Goal: Transaction & Acquisition: Download file/media

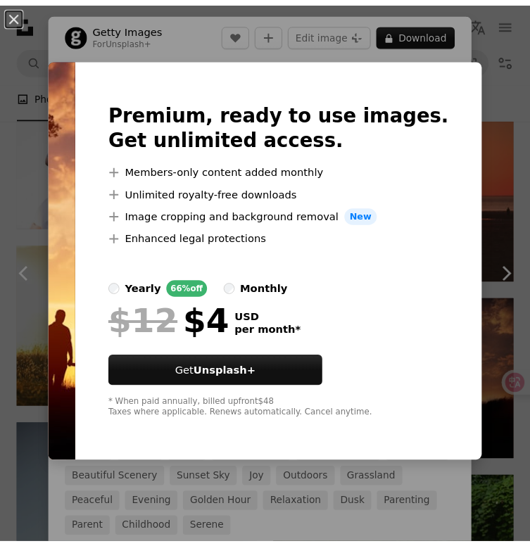
scroll to position [2746, 0]
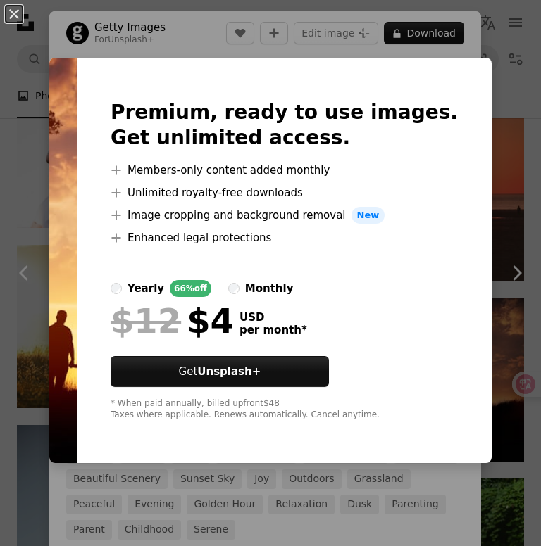
click at [76, 46] on div "An X shape Premium, ready to use images. Get unlimited access. A plus sign Memb…" at bounding box center [270, 273] width 541 height 546
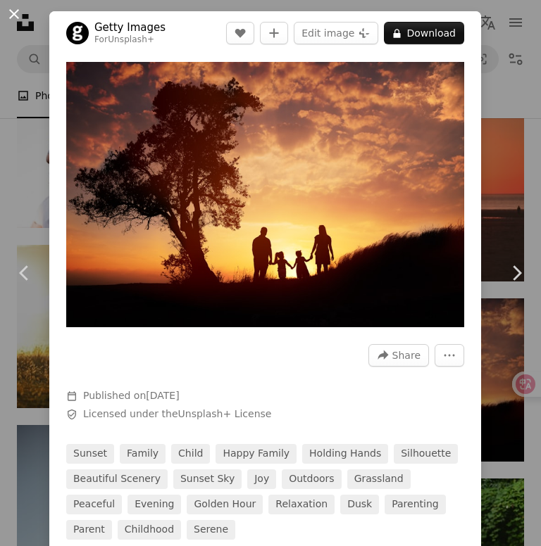
click at [18, 13] on button "An X shape" at bounding box center [14, 14] width 17 height 17
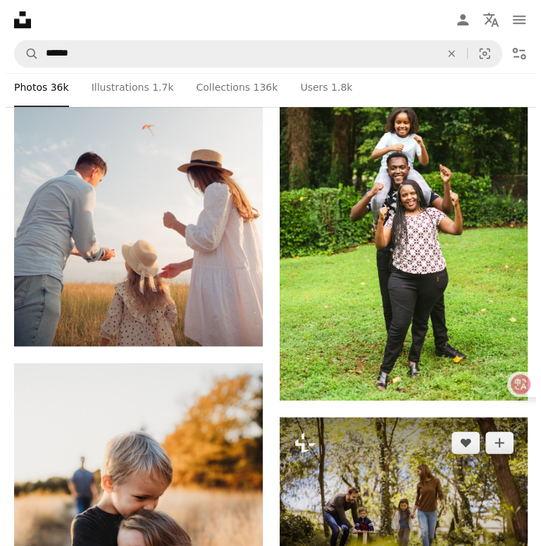
scroll to position [3521, 0]
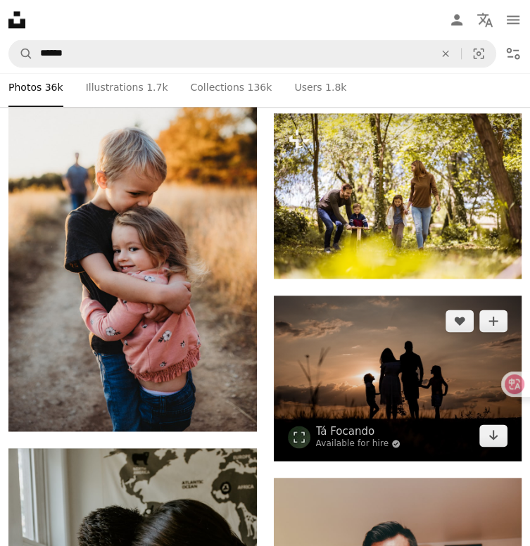
click at [432, 296] on img at bounding box center [398, 378] width 249 height 165
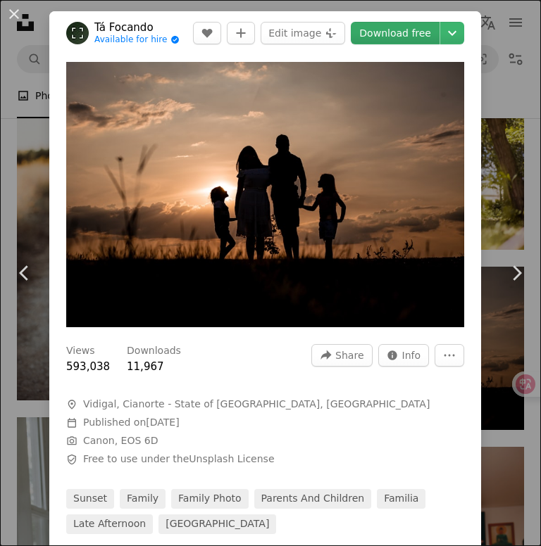
click at [396, 36] on link "Download free" at bounding box center [395, 33] width 89 height 23
